Goal: Find specific page/section: Find specific page/section

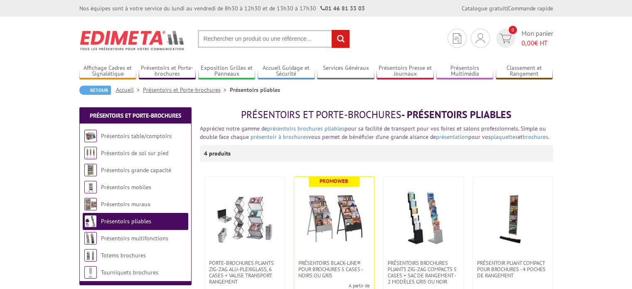
click at [269, 40] on input "text" at bounding box center [274, 39] width 152 height 18
type input "PC0718"
click at [332, 30] on input "rechercher" at bounding box center [341, 39] width 18 height 18
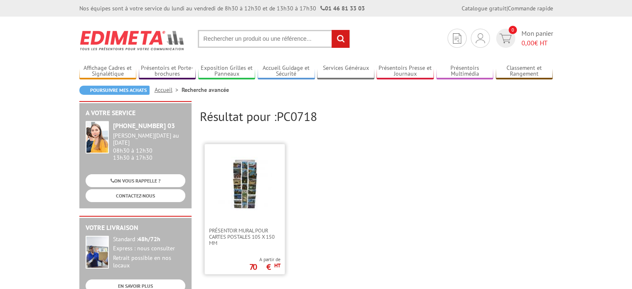
click at [256, 209] on img at bounding box center [245, 184] width 54 height 54
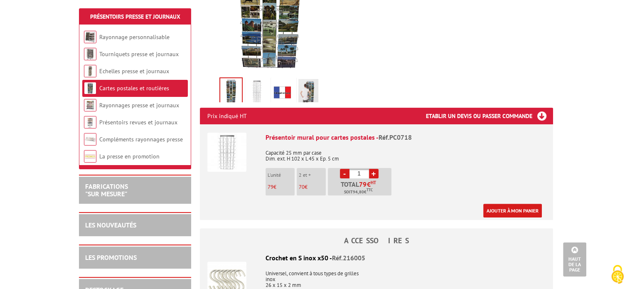
scroll to position [216, 0]
